Goal: Task Accomplishment & Management: Complete application form

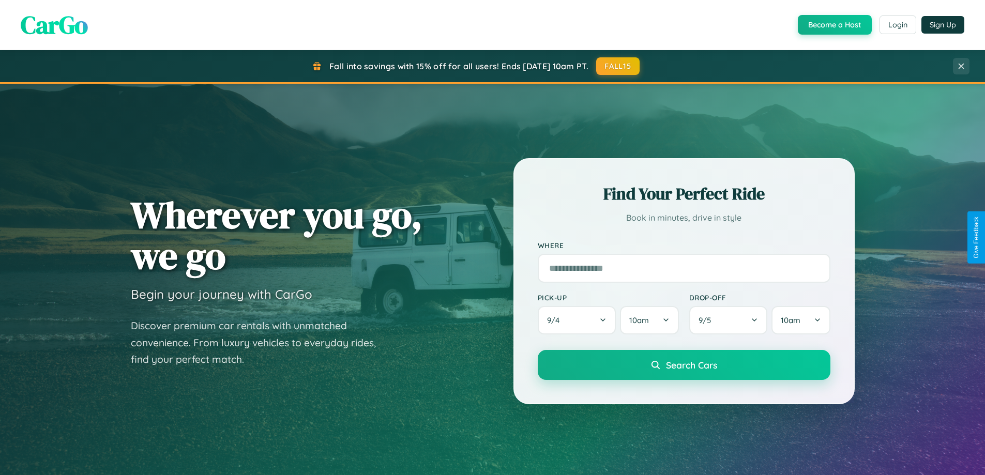
scroll to position [1990, 0]
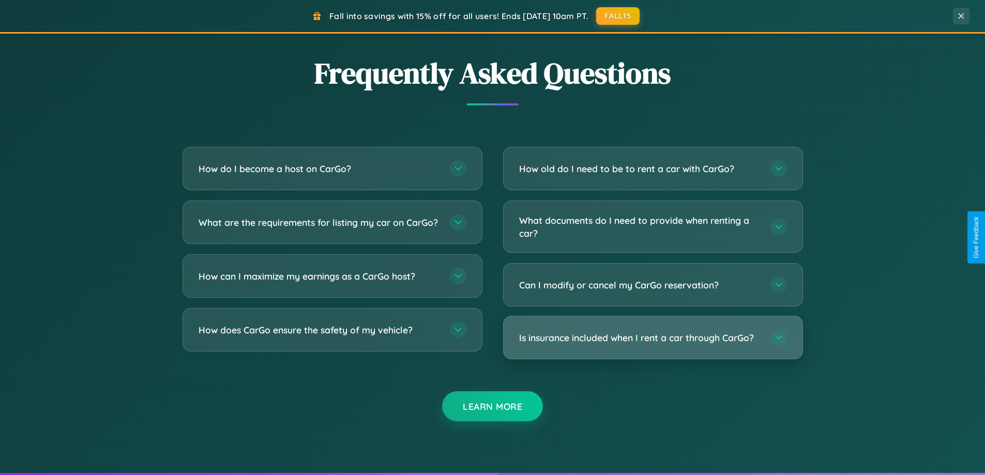
click at [653, 338] on h3 "Is insurance included when I rent a car through CarGo?" at bounding box center [639, 338] width 241 height 13
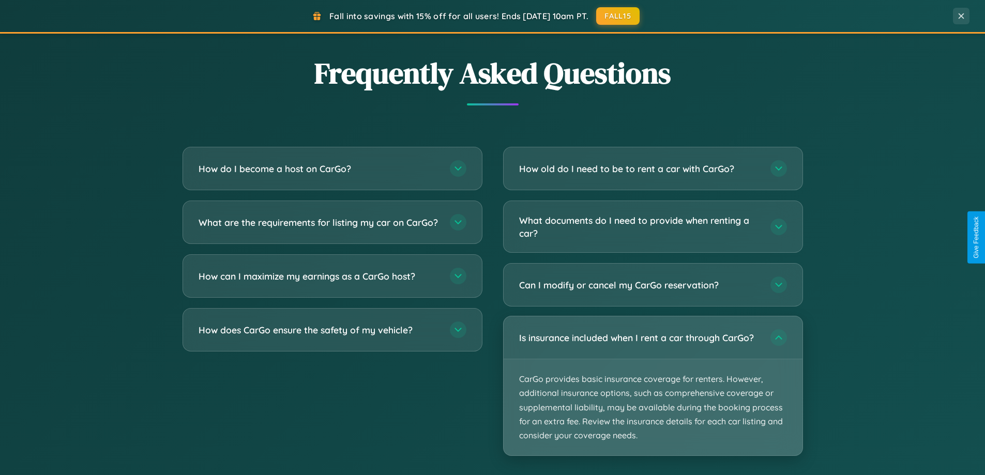
click at [653, 386] on p "CarGo provides basic insurance coverage for renters. However, additional insura…" at bounding box center [653, 407] width 299 height 96
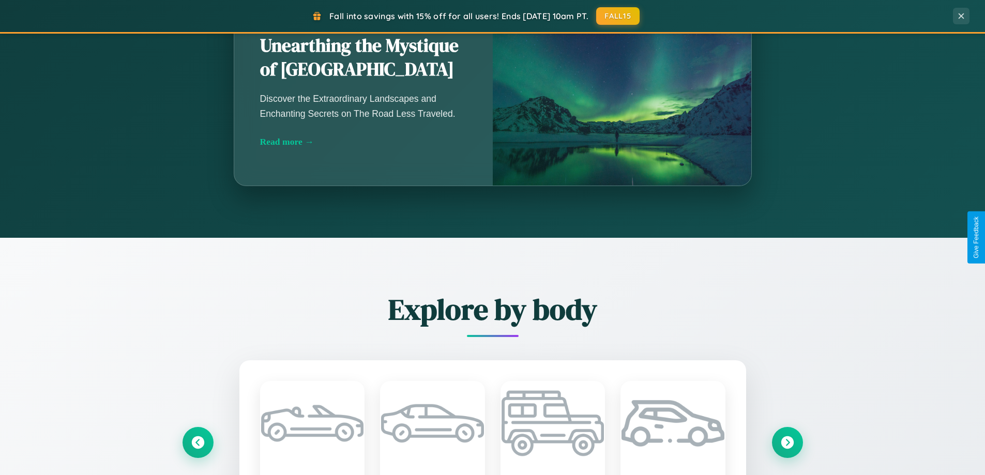
scroll to position [446, 0]
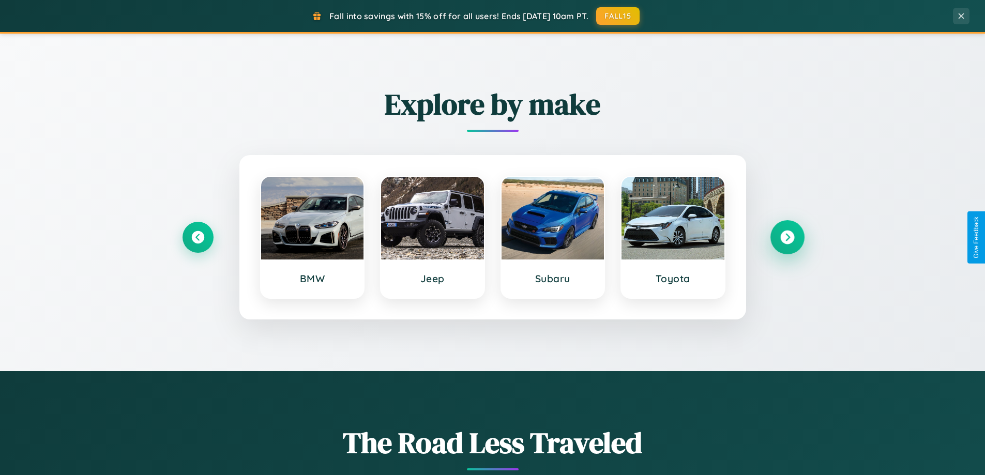
click at [787, 237] on icon at bounding box center [788, 238] width 14 height 14
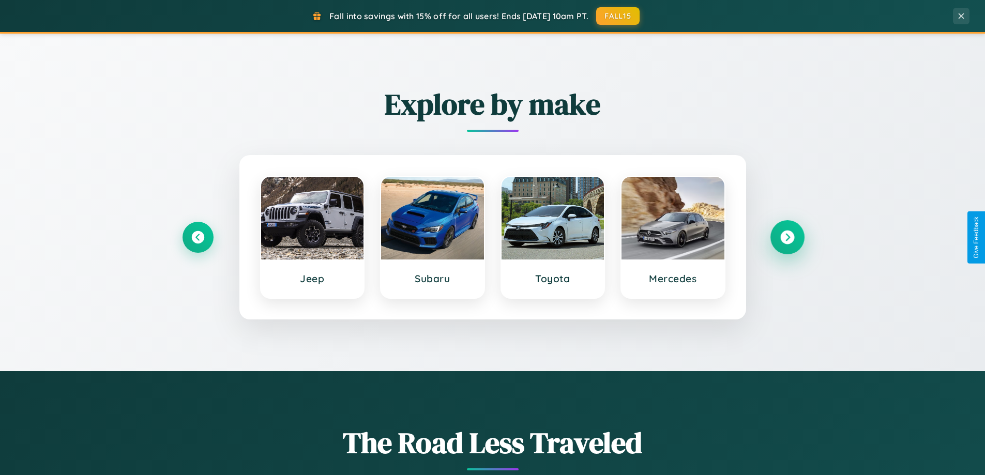
click at [787, 237] on icon at bounding box center [788, 238] width 14 height 14
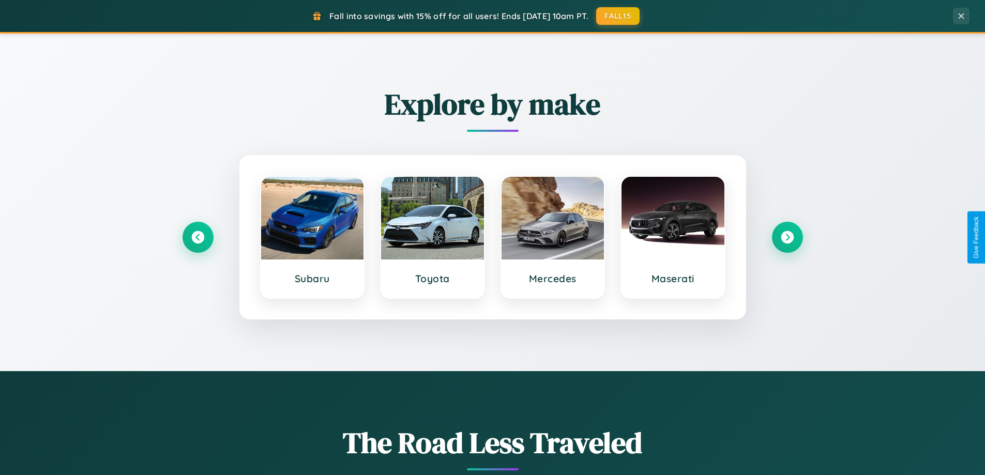
scroll to position [0, 0]
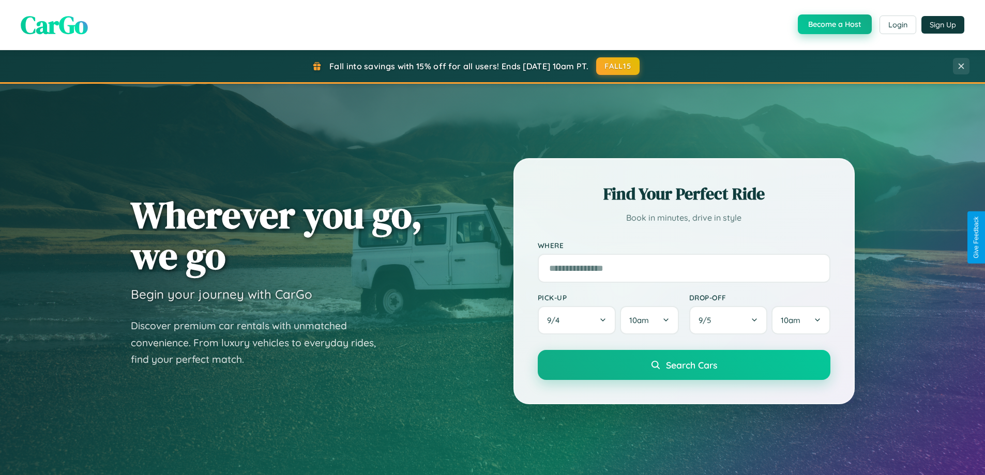
click at [834, 25] on button "Become a Host" at bounding box center [835, 24] width 74 height 20
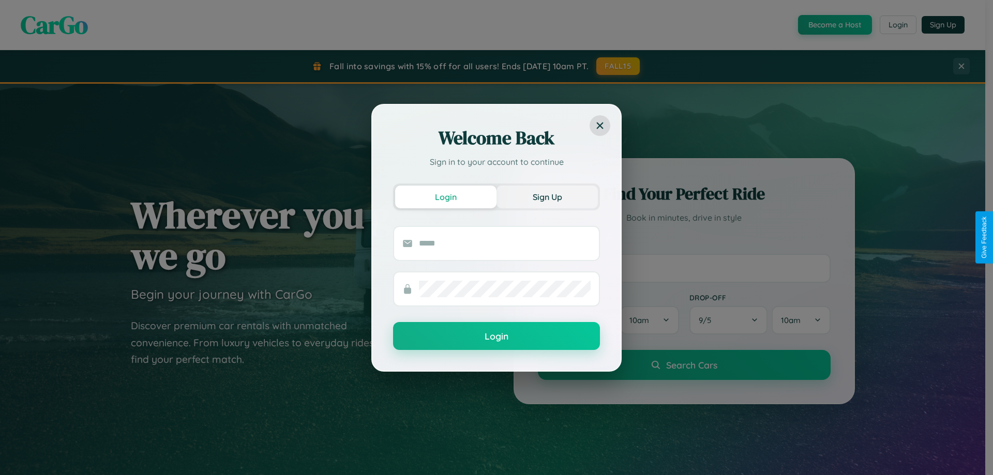
click at [547, 197] on button "Sign Up" at bounding box center [547, 197] width 101 height 23
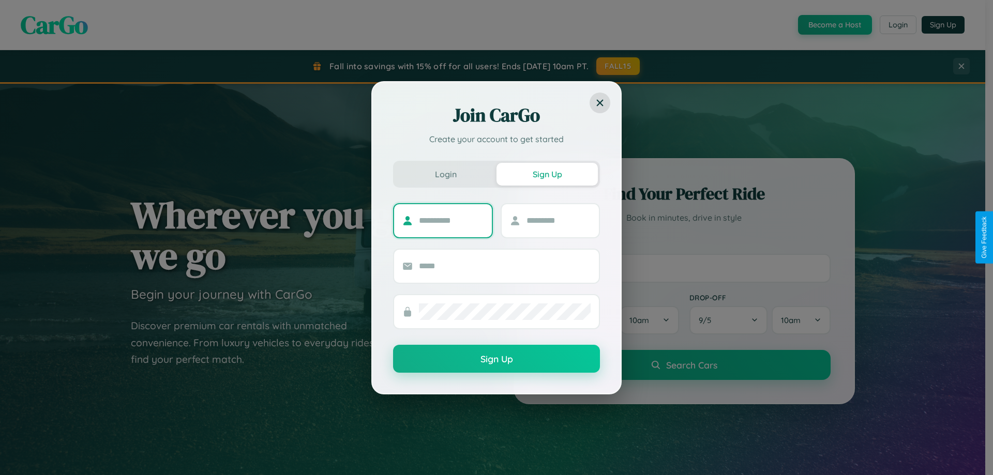
click at [451, 220] on input "text" at bounding box center [451, 221] width 65 height 17
type input "*****"
click at [558, 220] on input "text" at bounding box center [559, 221] width 65 height 17
type input "******"
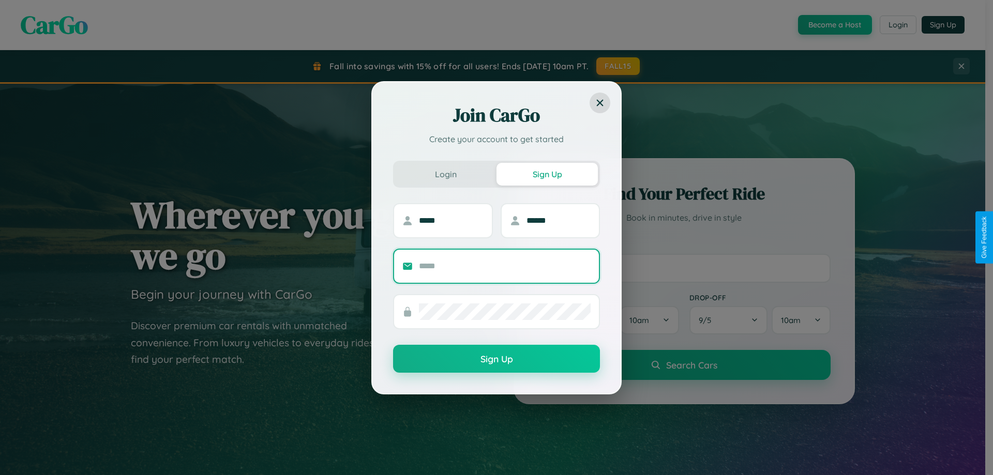
click at [505, 266] on input "text" at bounding box center [505, 266] width 172 height 17
type input "**********"
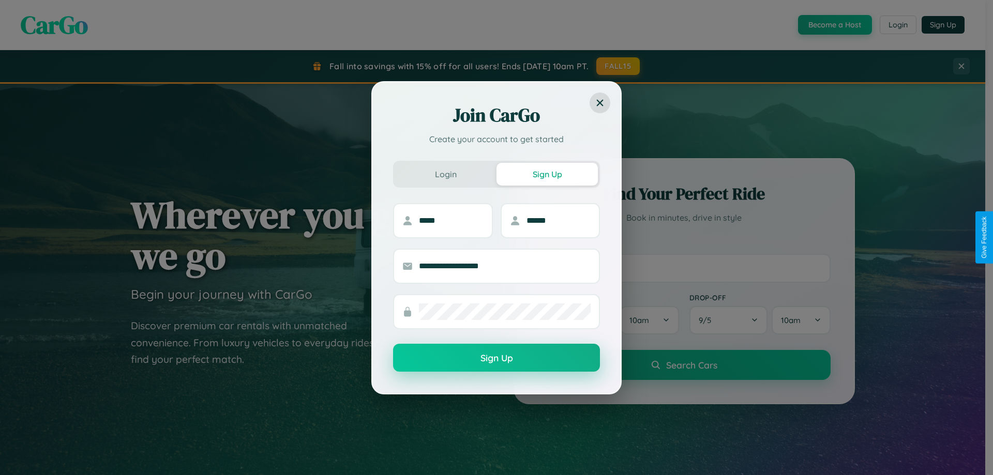
click at [497, 358] on button "Sign Up" at bounding box center [496, 358] width 207 height 28
